Goal: Task Accomplishment & Management: Use online tool/utility

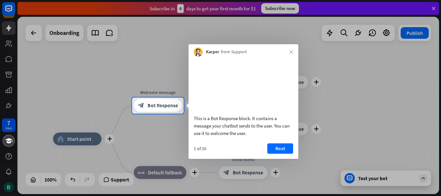
click at [434, 8] on div at bounding box center [220, 49] width 441 height 98
click at [292, 53] on icon "close" at bounding box center [291, 52] width 4 height 4
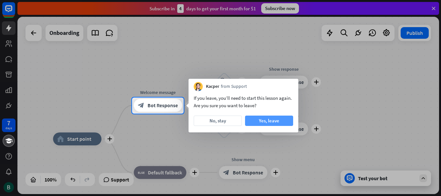
click at [284, 122] on button "Yes, leave" at bounding box center [269, 121] width 48 height 10
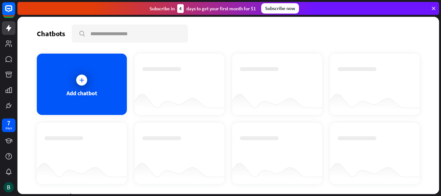
click at [433, 7] on icon at bounding box center [434, 8] width 6 height 6
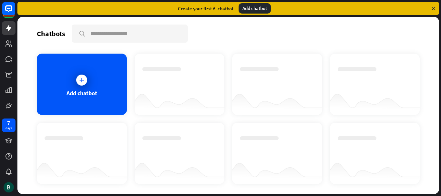
click at [249, 8] on div "Add chatbot" at bounding box center [255, 8] width 32 height 10
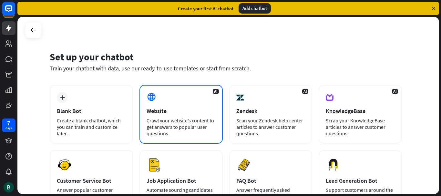
click at [176, 108] on div "Website" at bounding box center [181, 110] width 69 height 7
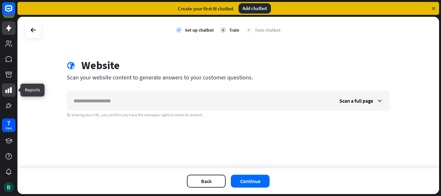
click at [11, 93] on icon at bounding box center [8, 90] width 6 height 6
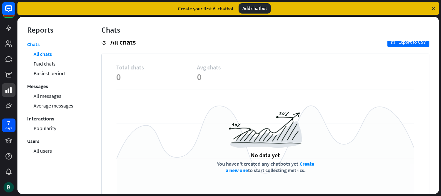
scroll to position [5, 0]
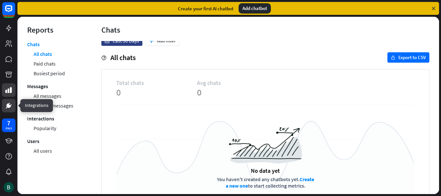
click at [10, 108] on icon at bounding box center [8, 105] width 5 height 5
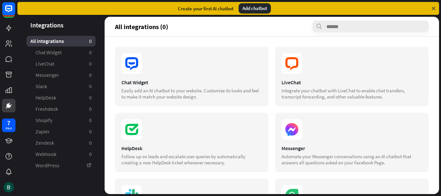
click at [256, 6] on div "Add chatbot" at bounding box center [255, 8] width 32 height 10
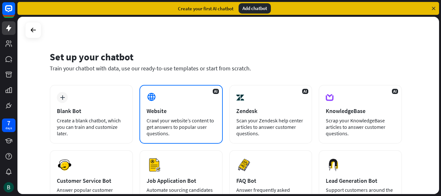
click at [164, 108] on div "Website" at bounding box center [181, 110] width 69 height 7
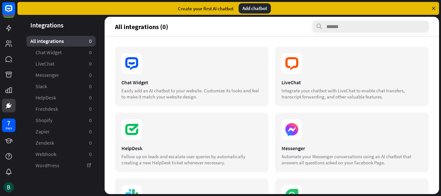
click at [261, 6] on div "Add chatbot" at bounding box center [255, 8] width 32 height 10
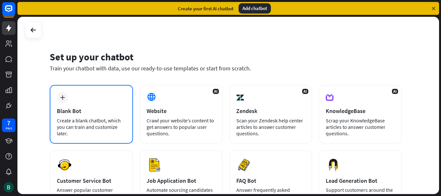
click at [84, 114] on div "Blank Bot" at bounding box center [91, 110] width 69 height 7
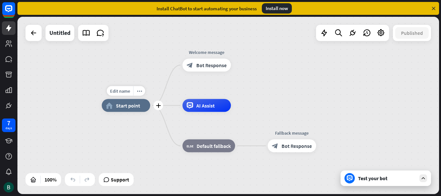
click at [140, 108] on div "home_2 Start point" at bounding box center [126, 105] width 48 height 13
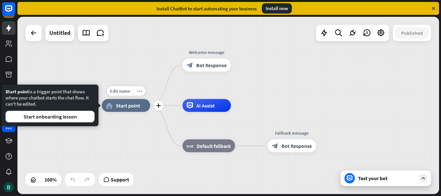
click at [140, 108] on div "home_2 Start point" at bounding box center [126, 105] width 48 height 13
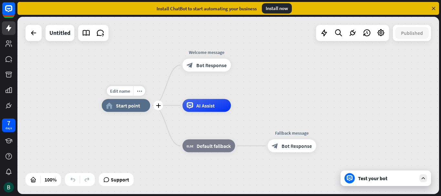
click at [140, 108] on div "home_2 Start point" at bounding box center [126, 105] width 48 height 13
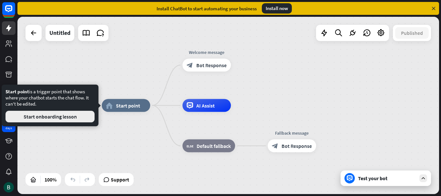
click at [57, 119] on button "Start onboarding lesson" at bounding box center [49, 117] width 89 height 12
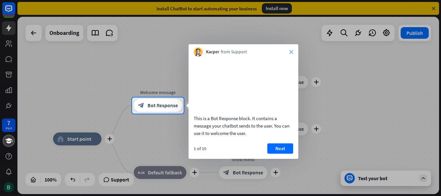
click at [291, 50] on icon "close" at bounding box center [291, 52] width 4 height 4
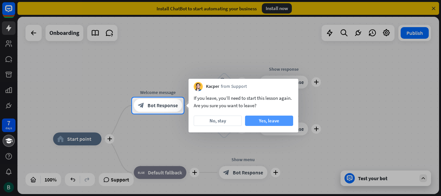
click at [256, 118] on button "Yes, leave" at bounding box center [269, 121] width 48 height 10
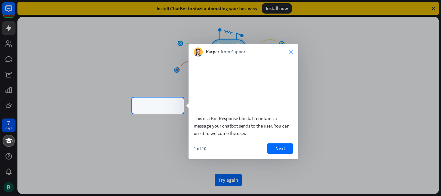
click at [291, 52] on icon "close" at bounding box center [291, 52] width 4 height 4
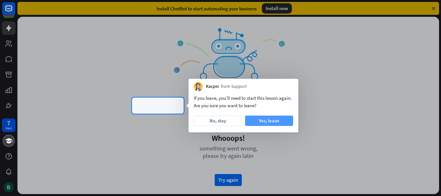
click at [269, 121] on button "Yes, leave" at bounding box center [269, 121] width 48 height 10
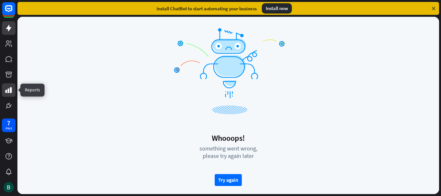
click at [9, 85] on link at bounding box center [9, 90] width 14 height 14
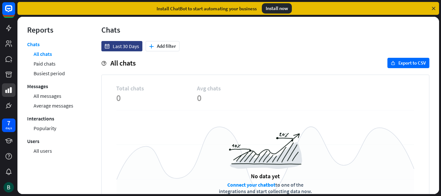
scroll to position [38, 0]
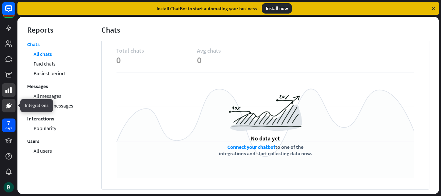
click at [6, 101] on link at bounding box center [9, 106] width 14 height 14
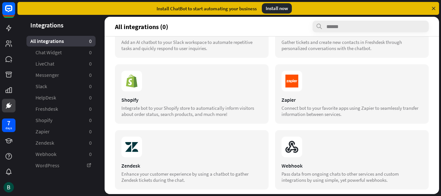
scroll to position [226, 0]
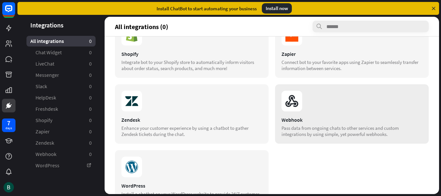
click at [324, 119] on div "Webhook" at bounding box center [352, 120] width 141 height 6
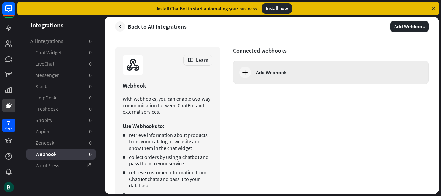
click at [243, 70] on icon at bounding box center [245, 72] width 8 height 8
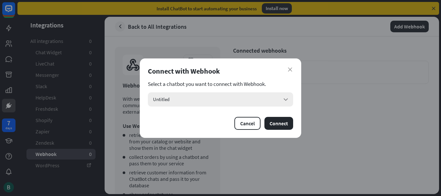
click at [202, 99] on div "Untitled arrow_down" at bounding box center [220, 99] width 145 height 14
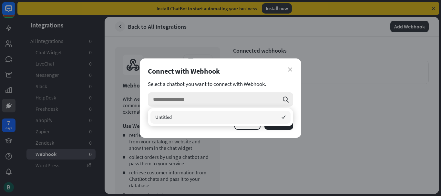
click at [256, 98] on input "search" at bounding box center [216, 99] width 126 height 14
click at [173, 116] on div "Untitled checked" at bounding box center [220, 117] width 140 height 13
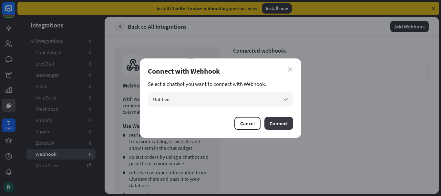
click at [277, 122] on button "Connect" at bounding box center [278, 123] width 29 height 13
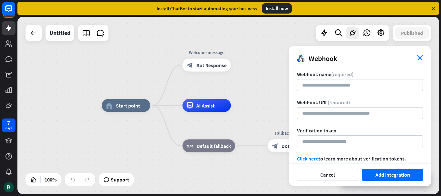
click at [421, 58] on icon "close" at bounding box center [420, 57] width 6 height 5
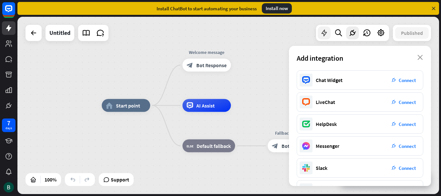
click at [322, 37] on icon at bounding box center [324, 33] width 8 height 8
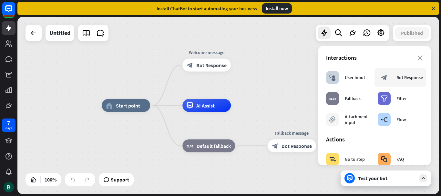
click at [398, 84] on div "block_bot_response Bot Response" at bounding box center [401, 77] width 52 height 19
click at [384, 78] on icon "block_bot_response" at bounding box center [384, 77] width 6 height 6
click at [399, 79] on div "Bot Response" at bounding box center [410, 78] width 26 height 6
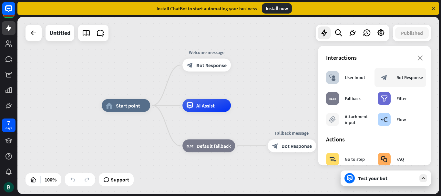
click at [399, 79] on div "Bot Response" at bounding box center [410, 78] width 26 height 6
click at [410, 58] on div "Interactions" at bounding box center [374, 57] width 97 height 7
click at [337, 30] on icon at bounding box center [338, 33] width 9 height 8
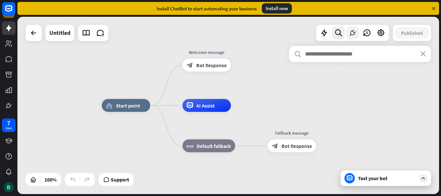
click at [351, 29] on icon at bounding box center [352, 33] width 8 height 8
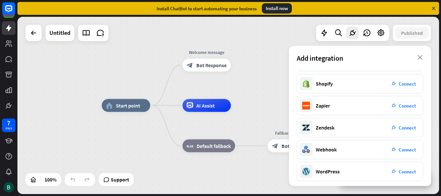
scroll to position [131, 0]
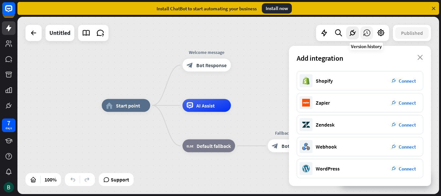
click at [367, 34] on icon at bounding box center [367, 33] width 8 height 8
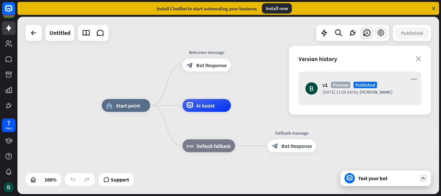
click at [385, 31] on div at bounding box center [381, 32] width 13 height 13
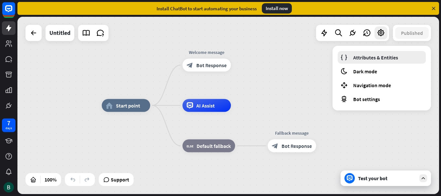
click at [356, 62] on link "Attributes & Entities" at bounding box center [382, 57] width 88 height 13
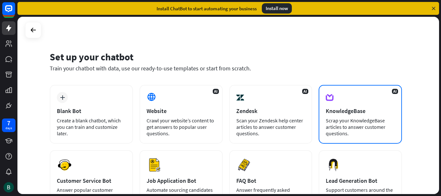
click at [382, 116] on div "AI KnowledgeBase Scrap your KnowledgeBase articles to answer customer questions." at bounding box center [360, 114] width 83 height 59
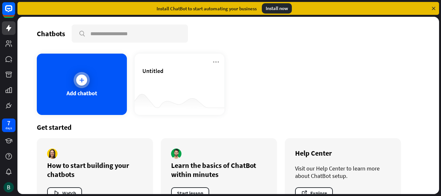
click at [97, 91] on div "Add chatbot" at bounding box center [82, 92] width 31 height 7
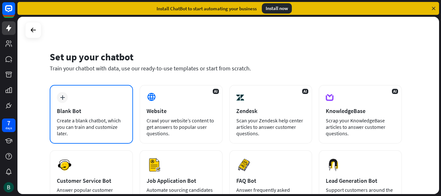
click at [85, 117] on div "plus Blank Bot Create a blank chatbot, which you can train and customize later." at bounding box center [91, 114] width 83 height 59
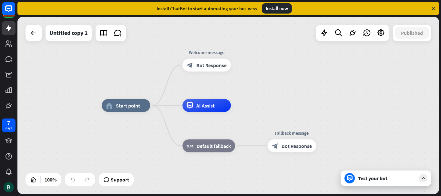
click at [388, 181] on div "Test your bot" at bounding box center [387, 178] width 58 height 6
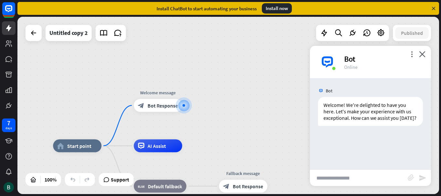
click at [328, 179] on input "text" at bounding box center [359, 178] width 98 height 16
type input "**********"
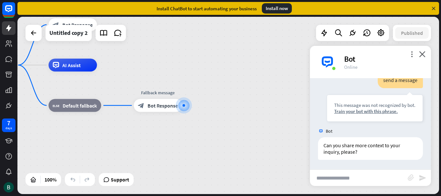
scroll to position [76, 0]
click at [189, 107] on icon "plus" at bounding box center [190, 105] width 5 height 5
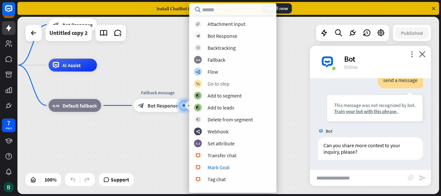
scroll to position [188, 0]
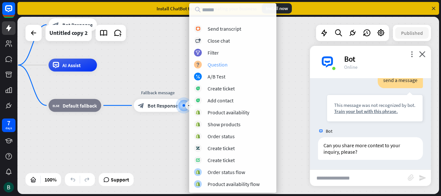
click at [208, 64] on div "Question" at bounding box center [218, 64] width 20 height 6
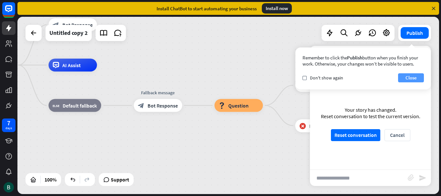
click at [409, 79] on button "Close" at bounding box center [411, 77] width 26 height 9
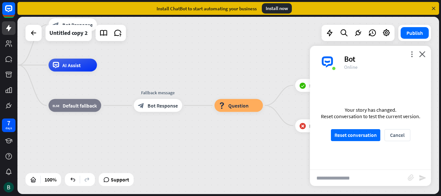
drag, startPoint x: 231, startPoint y: 104, endPoint x: 171, endPoint y: 81, distance: 64.7
click at [171, 81] on div "home_2 Start point Welcome message block_bot_response Bot Response AI Assist bl…" at bounding box center [179, 153] width 422 height 177
drag, startPoint x: 244, startPoint y: 106, endPoint x: 209, endPoint y: 83, distance: 41.5
click at [209, 83] on div "home_2 Start point Welcome message block_bot_response Bot Response AI Assist bl…" at bounding box center [179, 153] width 422 height 177
click at [232, 91] on span "Edit name" at bounding box center [233, 91] width 20 height 6
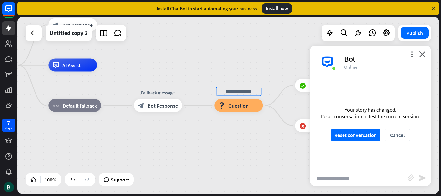
click at [232, 91] on input "text" at bounding box center [238, 91] width 45 height 9
type input "**********"
click at [263, 121] on div "**********" at bounding box center [228, 105] width 422 height 177
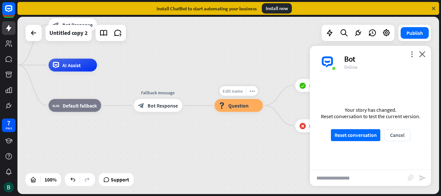
click at [235, 94] on span "Edit name" at bounding box center [233, 91] width 20 height 6
click at [295, 132] on div "Edit name more_horiz plus block_failure Failure" at bounding box center [319, 125] width 48 height 13
click at [424, 54] on icon "close" at bounding box center [422, 54] width 6 height 6
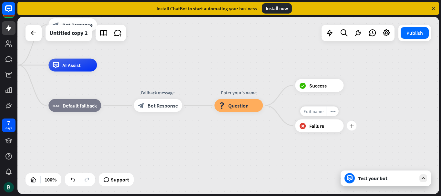
click at [316, 113] on span "Edit name" at bounding box center [314, 111] width 20 height 6
type input "**********"
click at [306, 157] on div "**********" at bounding box center [228, 105] width 422 height 177
click at [385, 180] on div "Test your bot" at bounding box center [387, 178] width 58 height 6
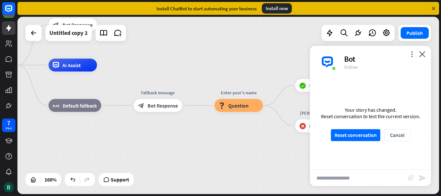
click at [350, 178] on input "text" at bounding box center [359, 178] width 98 height 16
type input "*"
type input "*******"
click at [357, 137] on button "Reset conversation" at bounding box center [355, 135] width 49 height 12
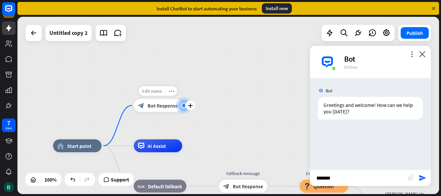
click at [147, 91] on span "Edit name" at bounding box center [152, 91] width 20 height 6
drag, startPoint x: 178, startPoint y: 91, endPoint x: 139, endPoint y: 92, distance: 38.8
click at [139, 92] on input "**********" at bounding box center [157, 91] width 45 height 9
type input "*******"
click at [234, 120] on div "home_2 Start point ******* block_bot_response Bot Response AI Assist block_fall…" at bounding box center [228, 105] width 422 height 177
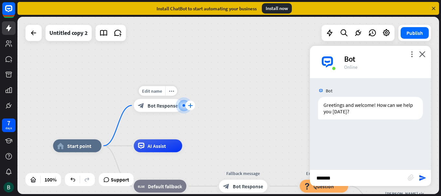
click at [190, 106] on icon "plus" at bounding box center [190, 105] width 5 height 5
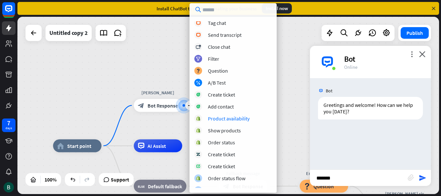
scroll to position [188, 0]
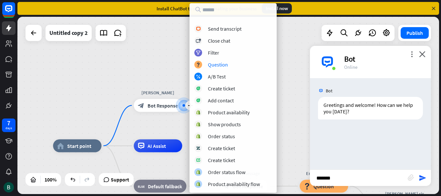
click at [134, 74] on div "home_2 Start point plus [PERSON_NAME] block_bot_response Bot Response AI Assist…" at bounding box center [228, 105] width 422 height 177
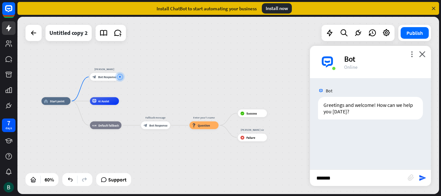
drag, startPoint x: 267, startPoint y: 131, endPoint x: 179, endPoint y: 91, distance: 97.1
click at [179, 91] on div "home_2 Start point [PERSON_NAME] block_bot_response Bot Response AI Assist bloc…" at bounding box center [228, 105] width 422 height 177
click at [422, 180] on icon "send" at bounding box center [423, 178] width 8 height 8
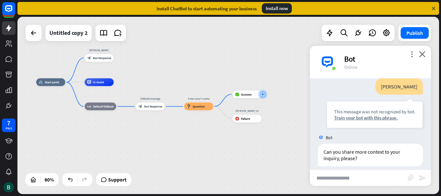
scroll to position [63, 0]
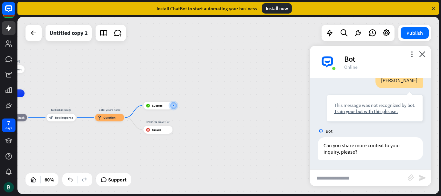
click at [329, 177] on input "text" at bounding box center [359, 178] width 98 height 16
type input "*"
type input "*******"
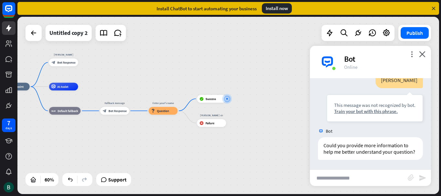
scroll to position [173, 0]
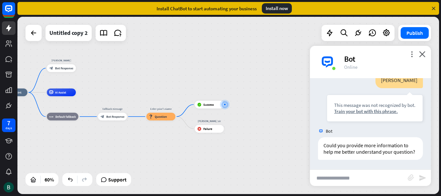
drag, startPoint x: 111, startPoint y: 134, endPoint x: 162, endPoint y: 133, distance: 51.4
click at [162, 133] on div "home_2 Start point [PERSON_NAME] block_bot_response Bot Response AI Assist bloc…" at bounding box center [124, 145] width 253 height 106
click at [80, 70] on div "plus" at bounding box center [81, 68] width 6 height 6
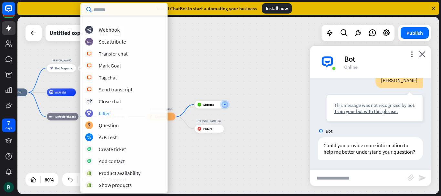
scroll to position [129, 0]
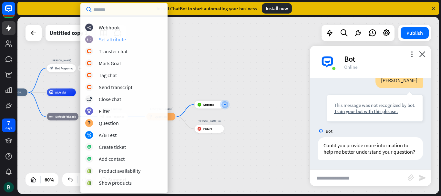
click at [110, 40] on div "Set attribute" at bounding box center [112, 39] width 27 height 6
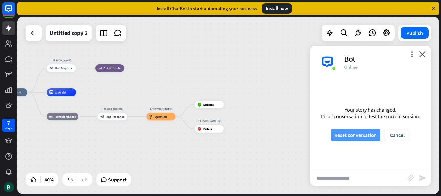
click at [358, 135] on button "Reset conversation" at bounding box center [355, 135] width 49 height 12
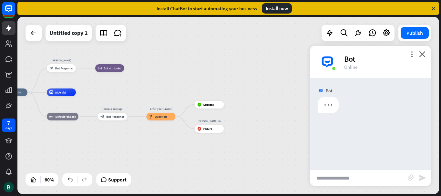
scroll to position [0, 0]
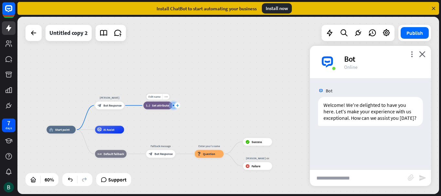
click at [175, 106] on div "plus" at bounding box center [177, 106] width 6 height 6
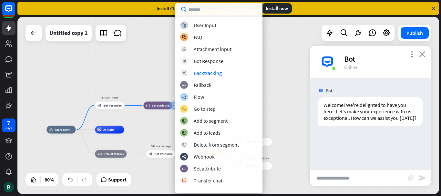
click at [424, 53] on icon "close" at bounding box center [422, 54] width 6 height 6
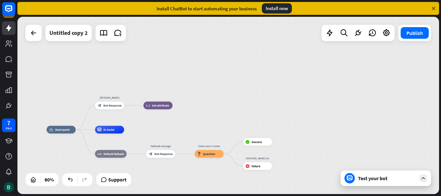
click at [368, 175] on div "Test your bot" at bounding box center [386, 179] width 90 height 16
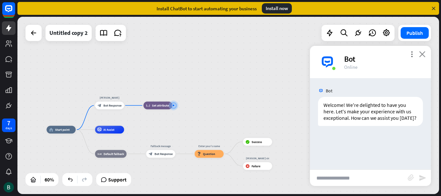
click at [425, 54] on icon "close" at bounding box center [422, 54] width 6 height 6
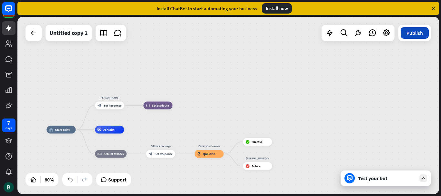
click at [417, 35] on button "Publish" at bounding box center [415, 33] width 28 height 12
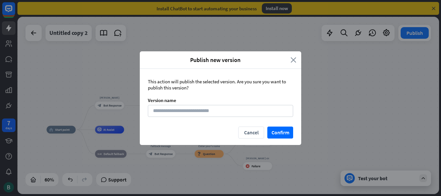
click at [293, 59] on icon "close" at bounding box center [294, 59] width 6 height 7
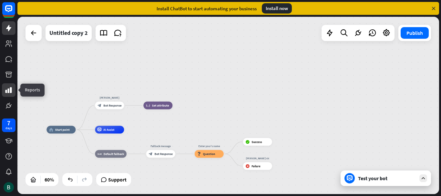
click at [9, 87] on icon at bounding box center [9, 90] width 8 height 8
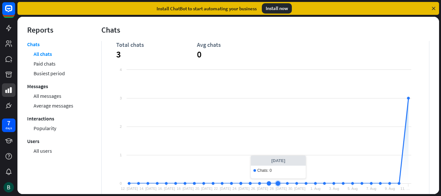
scroll to position [62, 0]
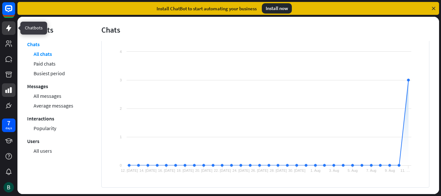
click at [6, 28] on icon at bounding box center [9, 28] width 8 height 8
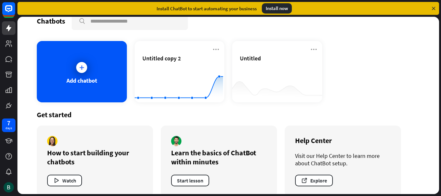
scroll to position [23, 0]
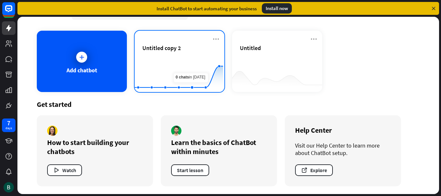
click at [196, 52] on div "Untitled copy 2" at bounding box center [179, 55] width 75 height 23
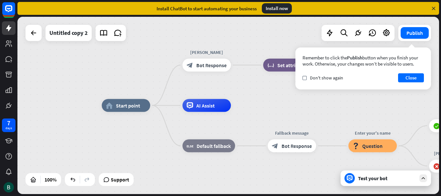
click at [377, 176] on div "Test your bot" at bounding box center [387, 178] width 58 height 6
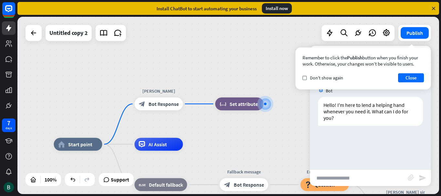
click at [350, 182] on input "text" at bounding box center [359, 178] width 98 height 16
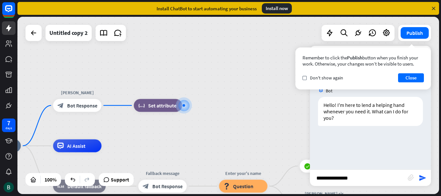
type input "**********"
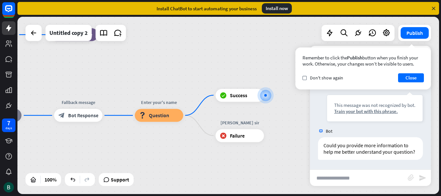
scroll to position [76, 0]
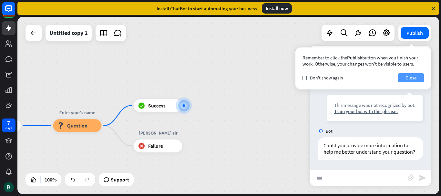
click at [413, 77] on button "Close" at bounding box center [411, 77] width 26 height 9
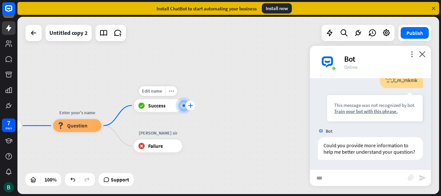
click at [191, 105] on icon "plus" at bounding box center [190, 105] width 5 height 5
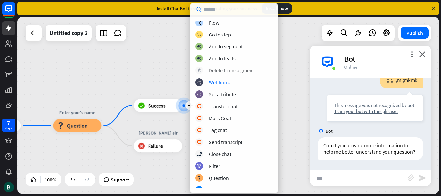
scroll to position [33, 0]
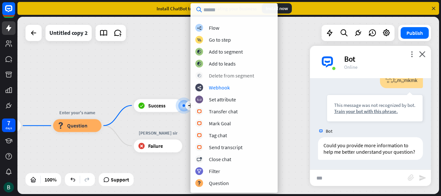
click at [264, 72] on div "block_delete_from_segment Delete from segment" at bounding box center [234, 76] width 78 height 8
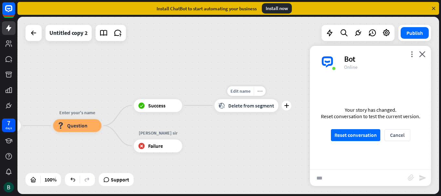
click at [259, 91] on icon "more_horiz" at bounding box center [259, 90] width 5 height 5
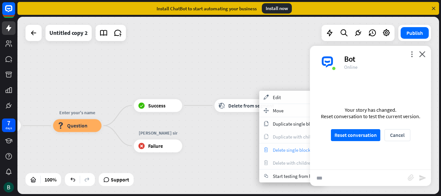
click at [281, 150] on span "Delete single block" at bounding box center [291, 150] width 37 height 6
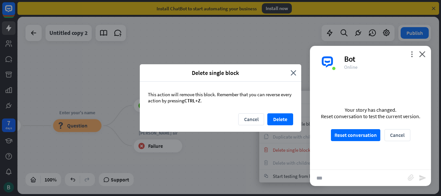
click at [278, 112] on div "This action will remove this block. Remember that you can reverse every action …" at bounding box center [220, 98] width 161 height 32
click at [285, 122] on button "Delete" at bounding box center [280, 119] width 26 height 12
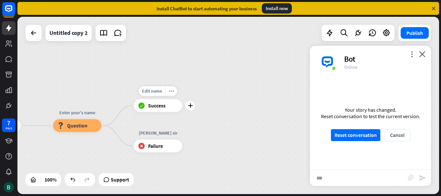
click at [191, 107] on icon "plus" at bounding box center [190, 105] width 5 height 5
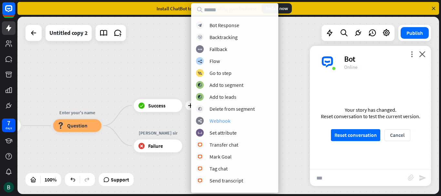
click at [216, 121] on div "Webhook" at bounding box center [220, 121] width 21 height 6
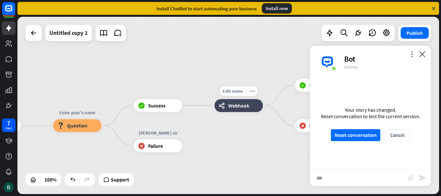
click at [236, 106] on span "Webhook" at bounding box center [238, 105] width 21 height 6
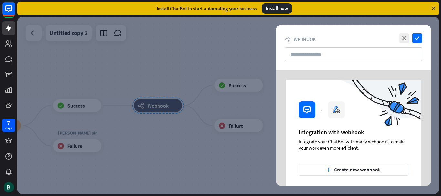
click at [338, 112] on div at bounding box center [359, 110] width 123 height 61
click at [358, 171] on button "plus Create new webhook" at bounding box center [354, 170] width 110 height 12
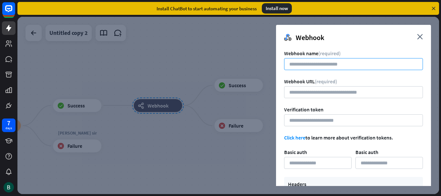
click at [325, 64] on input at bounding box center [353, 64] width 139 height 12
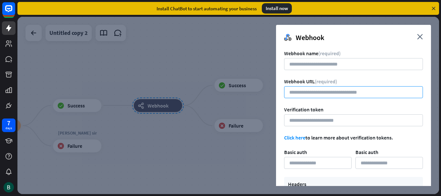
click at [337, 91] on input "url" at bounding box center [353, 92] width 139 height 12
click at [244, 62] on div at bounding box center [228, 105] width 422 height 177
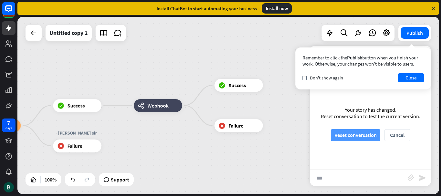
click at [364, 136] on button "Reset conversation" at bounding box center [355, 135] width 49 height 12
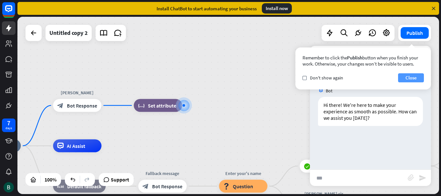
click at [414, 78] on button "Close" at bounding box center [411, 77] width 26 height 9
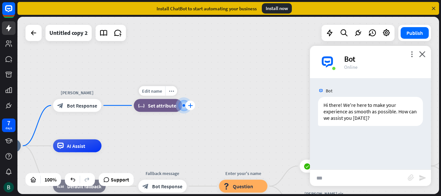
click at [190, 104] on icon "plus" at bounding box center [190, 105] width 5 height 5
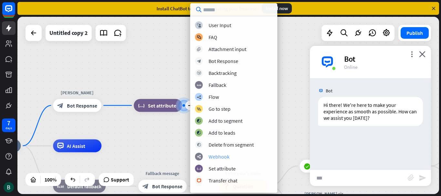
click at [222, 155] on div "Webhook" at bounding box center [219, 156] width 21 height 6
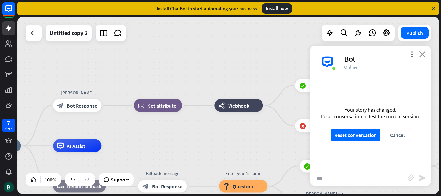
click at [420, 52] on icon "close" at bounding box center [422, 54] width 6 height 6
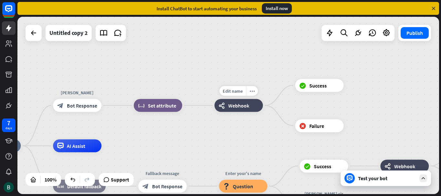
click at [230, 111] on div "webhooks Webhook" at bounding box center [238, 105] width 48 height 13
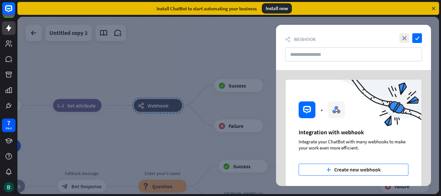
click at [363, 170] on button "plus Create new webhook" at bounding box center [354, 170] width 110 height 12
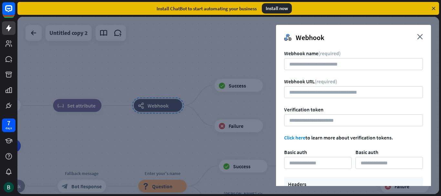
click at [183, 61] on div at bounding box center [228, 105] width 422 height 177
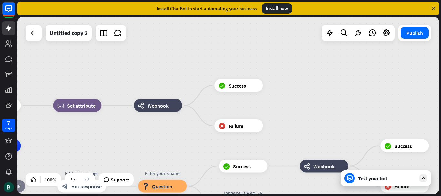
click at [368, 178] on div "Test your bot" at bounding box center [387, 178] width 58 height 6
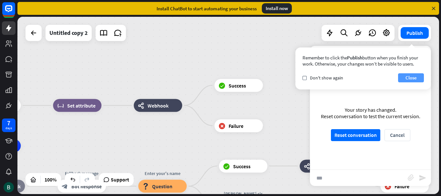
click at [411, 77] on button "Close" at bounding box center [411, 77] width 26 height 9
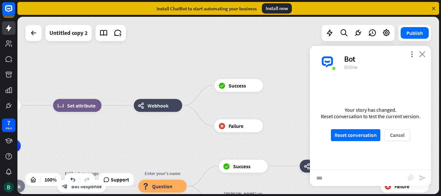
click at [422, 53] on icon "close" at bounding box center [422, 54] width 6 height 6
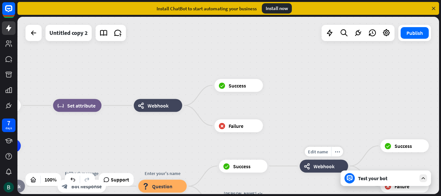
click at [328, 166] on span "Webhook" at bounding box center [324, 166] width 21 height 6
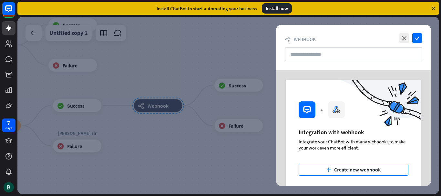
click at [337, 166] on button "plus Create new webhook" at bounding box center [354, 170] width 110 height 12
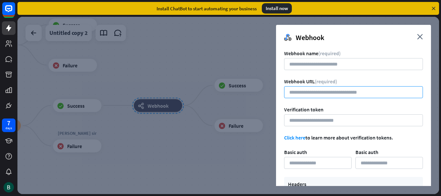
click at [317, 92] on input "url" at bounding box center [353, 92] width 139 height 12
paste input "**********"
type input "**********"
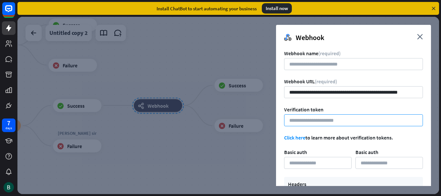
click at [303, 122] on input at bounding box center [353, 120] width 139 height 12
paste input "**********"
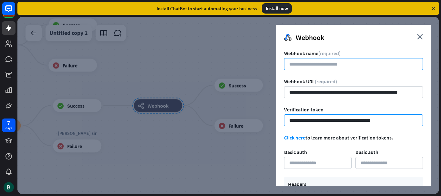
type input "**********"
click at [317, 66] on input at bounding box center [353, 64] width 139 height 12
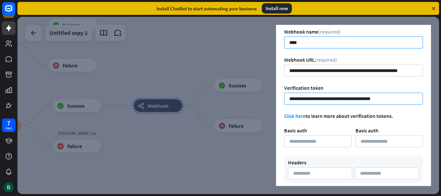
scroll to position [49, 0]
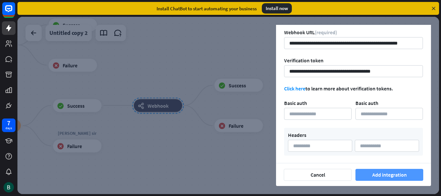
type input "****"
click at [392, 175] on button "Add integration" at bounding box center [390, 175] width 68 height 12
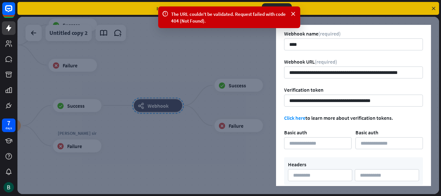
scroll to position [78, 0]
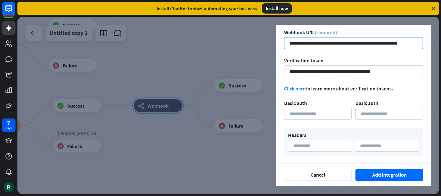
click at [289, 43] on input "**********" at bounding box center [353, 43] width 139 height 12
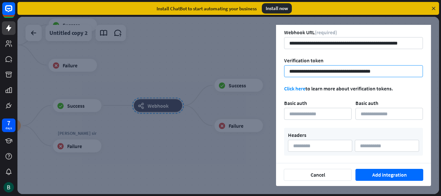
drag, startPoint x: 399, startPoint y: 69, endPoint x: 276, endPoint y: 71, distance: 122.7
click at [276, 71] on div "**********" at bounding box center [353, 65] width 155 height 197
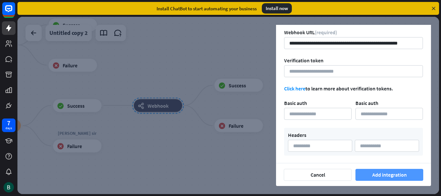
click at [373, 175] on button "Add integration" at bounding box center [390, 175] width 68 height 12
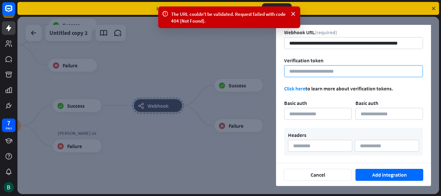
click at [288, 70] on input at bounding box center [353, 71] width 139 height 12
paste input "**********"
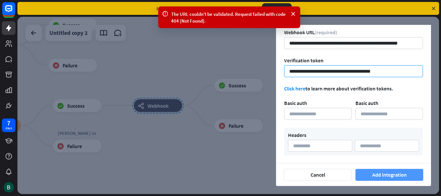
type input "**********"
click at [383, 173] on button "Add integration" at bounding box center [390, 175] width 68 height 12
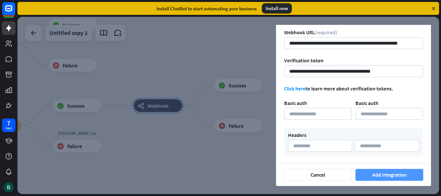
click at [382, 174] on button "Add integration" at bounding box center [390, 175] width 68 height 12
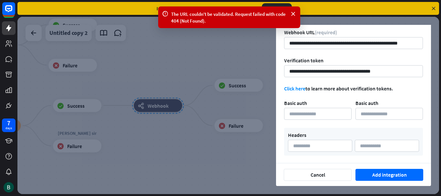
click at [296, 88] on link "Click here" at bounding box center [294, 88] width 21 height 6
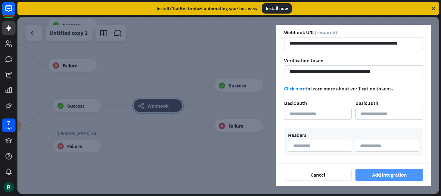
click at [391, 174] on button "Add integration" at bounding box center [390, 175] width 68 height 12
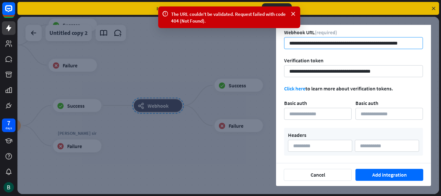
drag, startPoint x: 289, startPoint y: 44, endPoint x: 413, endPoint y: 43, distance: 124.3
click at [413, 43] on input "**********" at bounding box center [353, 43] width 139 height 12
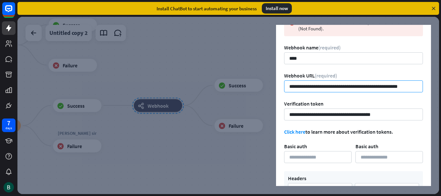
scroll to position [46, 0]
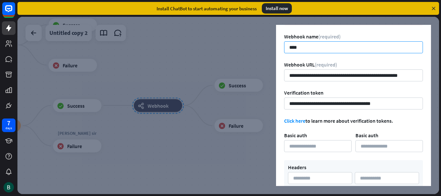
click at [293, 51] on input "****" at bounding box center [353, 47] width 139 height 12
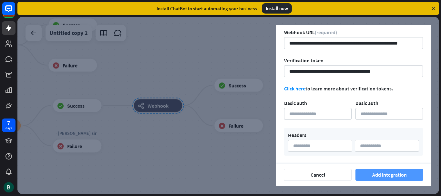
type input "**********"
click at [390, 174] on button "Add integration" at bounding box center [390, 175] width 68 height 12
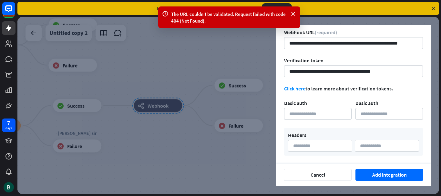
drag, startPoint x: 313, startPoint y: 87, endPoint x: 387, endPoint y: 89, distance: 73.7
click at [387, 89] on span "Click here to learn more about verification tokens." at bounding box center [338, 88] width 109 height 6
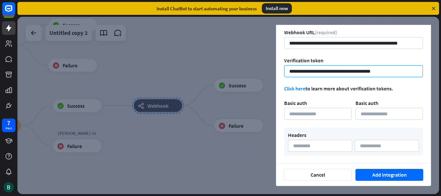
drag, startPoint x: 395, startPoint y: 68, endPoint x: 273, endPoint y: 81, distance: 123.1
click at [273, 81] on div "**********" at bounding box center [353, 105] width 171 height 161
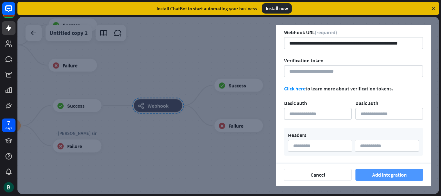
click at [377, 173] on button "Add integration" at bounding box center [390, 175] width 68 height 12
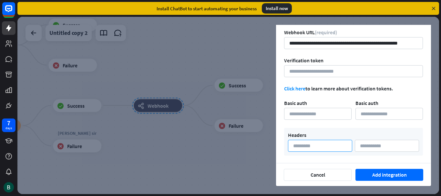
click at [332, 143] on input at bounding box center [320, 146] width 64 height 12
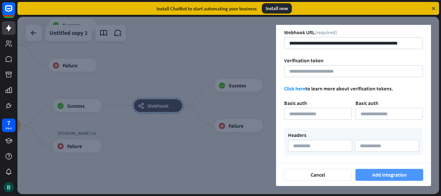
click at [408, 172] on button "Add integration" at bounding box center [390, 175] width 68 height 12
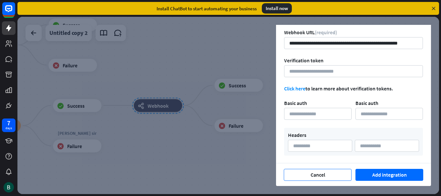
click at [319, 173] on button "Cancel" at bounding box center [318, 175] width 68 height 12
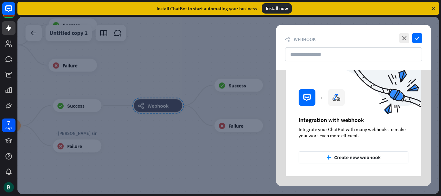
scroll to position [12, 0]
click at [403, 36] on icon "close" at bounding box center [404, 38] width 10 height 10
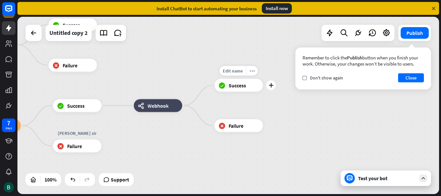
click at [235, 92] on div "Edit name more_horiz plus block_success Success" at bounding box center [238, 85] width 48 height 13
click at [248, 88] on div "block_success Success" at bounding box center [238, 85] width 48 height 13
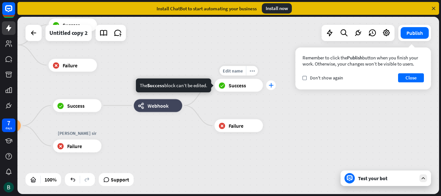
click at [275, 86] on div "plus" at bounding box center [271, 85] width 10 height 10
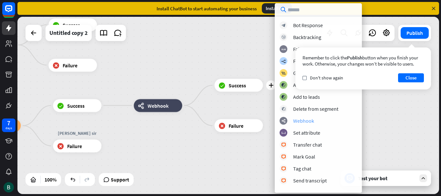
click at [301, 118] on div "Webhook" at bounding box center [303, 121] width 21 height 6
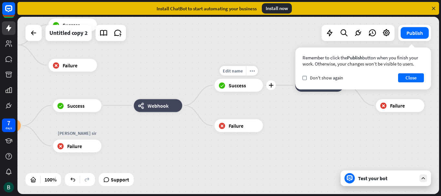
click at [230, 88] on span "Success" at bounding box center [237, 85] width 17 height 6
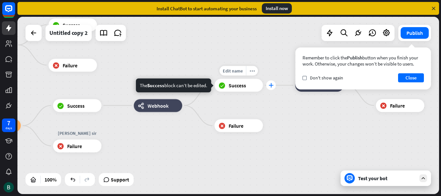
click at [272, 86] on icon "plus" at bounding box center [271, 85] width 5 height 5
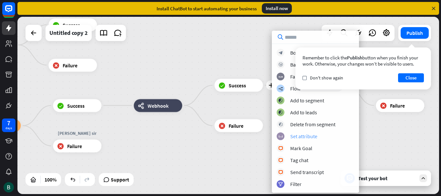
click at [300, 137] on div "Set attribute" at bounding box center [303, 136] width 27 height 6
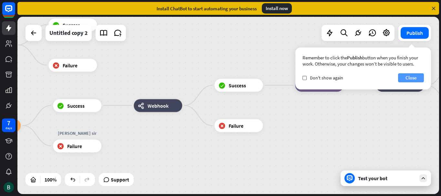
click at [418, 78] on button "Close" at bounding box center [411, 77] width 26 height 9
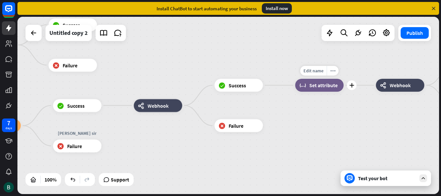
click at [313, 90] on div "block_set_attribute Set attribute" at bounding box center [319, 85] width 48 height 13
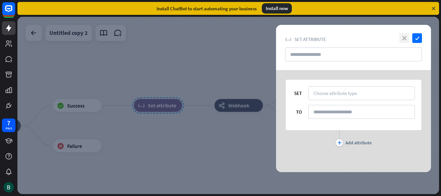
click at [406, 37] on icon "close" at bounding box center [404, 38] width 10 height 10
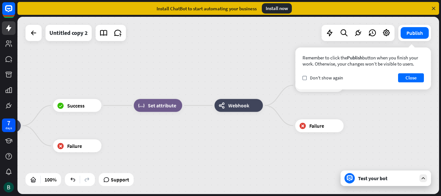
click at [367, 105] on div "home_2 Start point [PERSON_NAME] block_bot_response Bot Response block_set_attr…" at bounding box center [228, 105] width 422 height 177
click at [405, 76] on button "Close" at bounding box center [411, 77] width 26 height 9
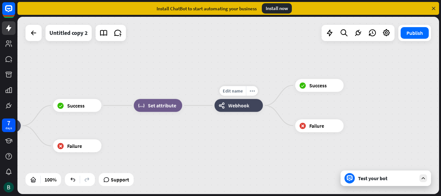
click at [229, 106] on span "Webhook" at bounding box center [238, 105] width 21 height 6
